Goal: Contribute content: Add original content to the website for others to see

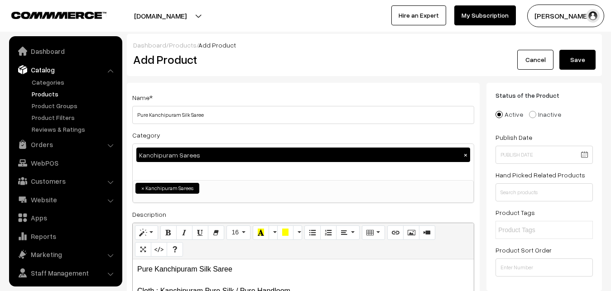
select select "3"
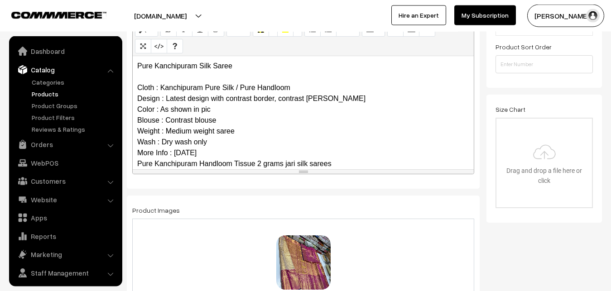
scroll to position [77, 0]
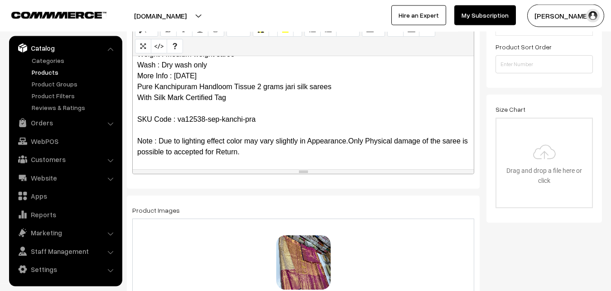
click at [240, 120] on p "Pure Kanchipuram Silk Saree Cloth : Kanchipuram Pure Silk / Pure Handloom Desig…" at bounding box center [303, 71] width 332 height 174
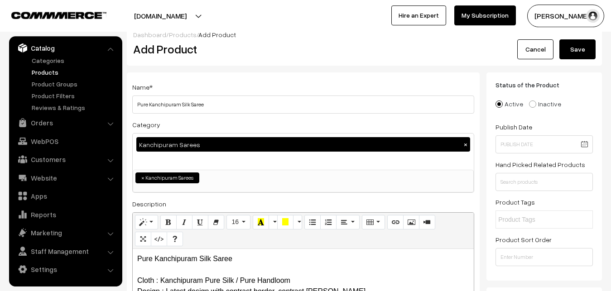
scroll to position [0, 0]
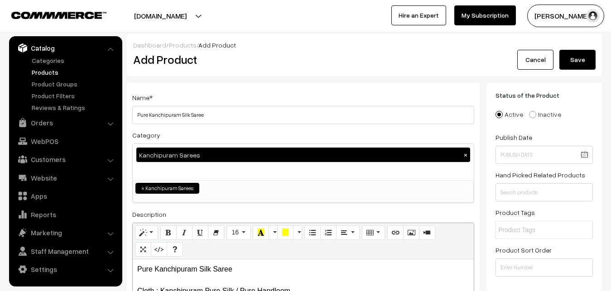
click at [574, 59] on button "Save" at bounding box center [578, 60] width 36 height 20
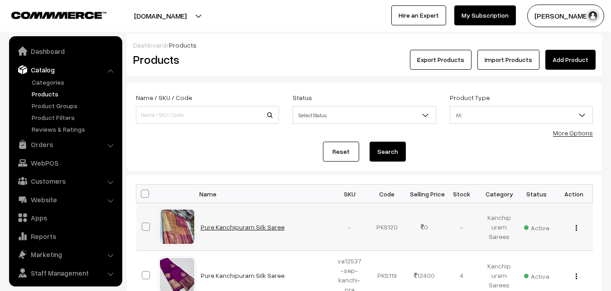
click at [232, 230] on link "Pure Kanchipuram Silk Saree" at bounding box center [243, 227] width 84 height 8
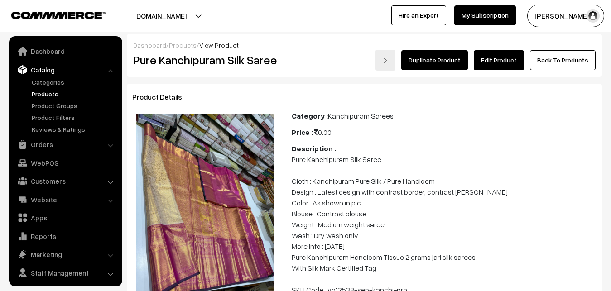
scroll to position [22, 0]
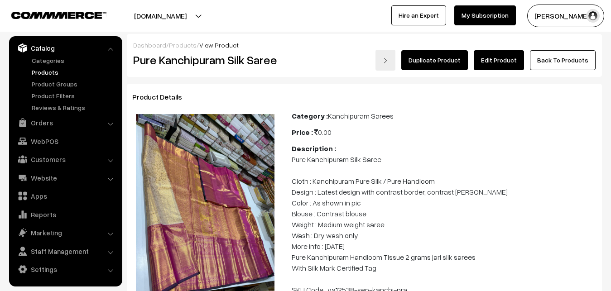
click at [500, 60] on link "Edit Product" at bounding box center [499, 60] width 50 height 20
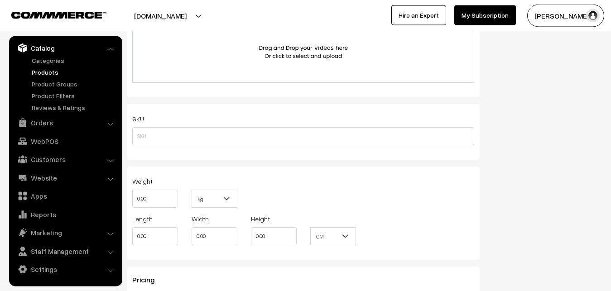
scroll to position [555, 0]
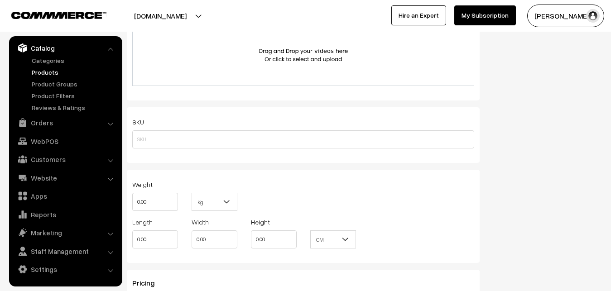
click at [38, 73] on link "Products" at bounding box center [74, 73] width 90 height 10
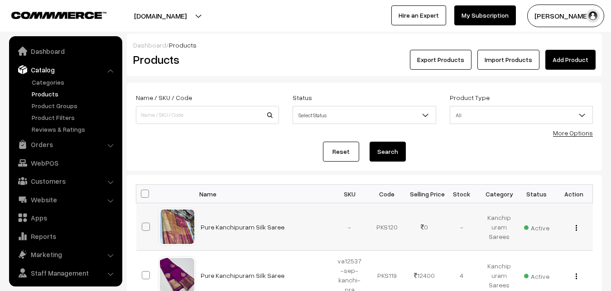
scroll to position [22, 0]
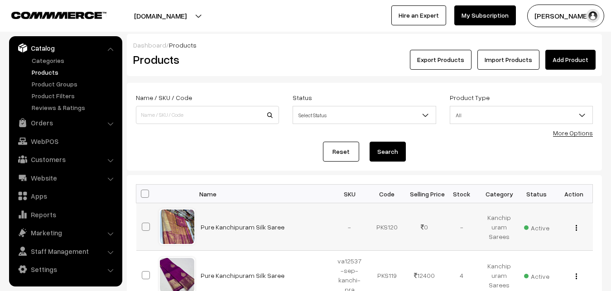
click at [577, 229] on img "button" at bounding box center [576, 228] width 1 height 6
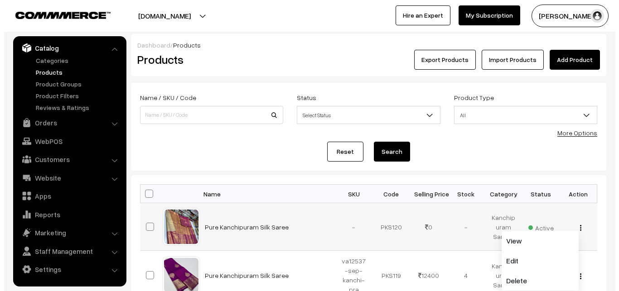
scroll to position [46, 0]
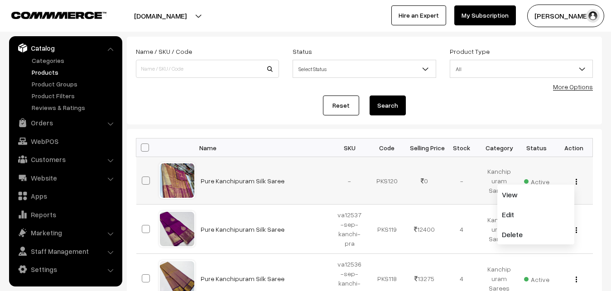
click at [532, 177] on span "Active" at bounding box center [536, 181] width 25 height 12
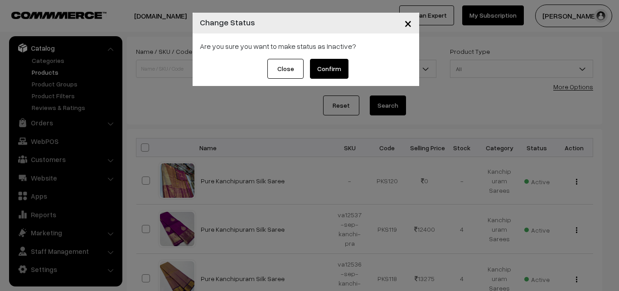
click at [322, 69] on button "Confirm" at bounding box center [329, 69] width 39 height 20
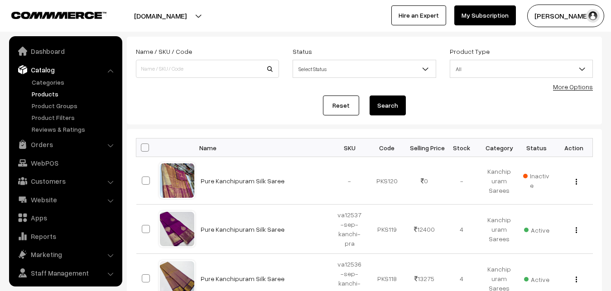
scroll to position [22, 0]
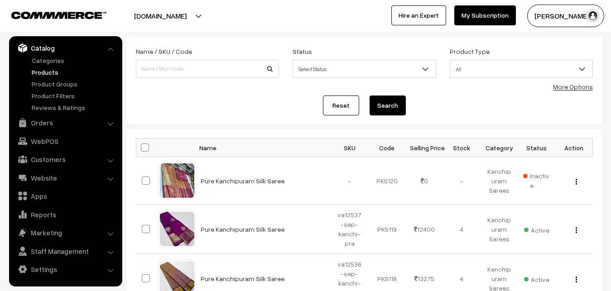
click at [50, 71] on link "Products" at bounding box center [74, 73] width 90 height 10
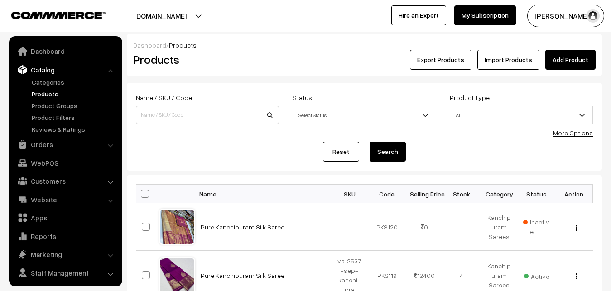
scroll to position [22, 0]
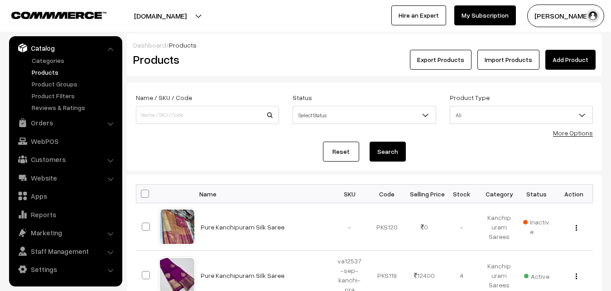
click at [50, 69] on link "Products" at bounding box center [74, 73] width 90 height 10
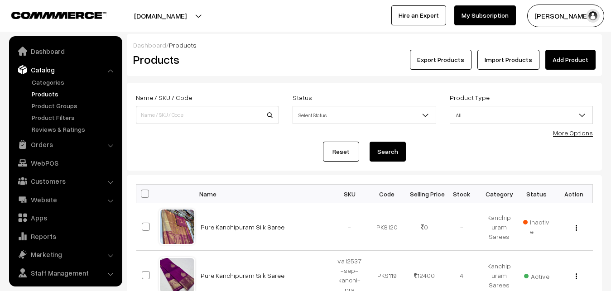
scroll to position [22, 0]
